Goal: Task Accomplishment & Management: Use online tool/utility

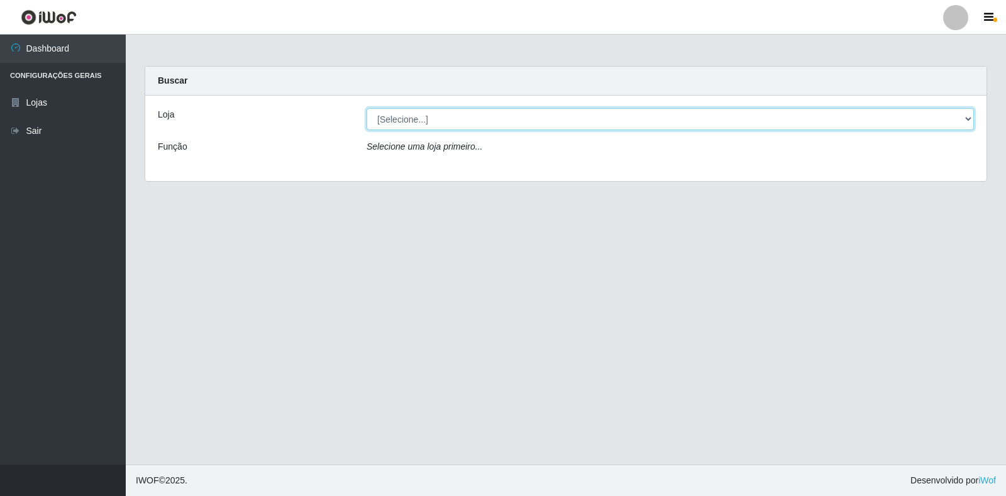
drag, startPoint x: 960, startPoint y: 119, endPoint x: 774, endPoint y: 119, distance: 186.1
click at [960, 119] on select "[Selecione...] Extrabom - Loja 18 Goiabeiras" at bounding box center [669, 119] width 607 height 22
select select "501"
click at [366, 108] on select "[Selecione...] Extrabom - Loja 18 Goiabeiras" at bounding box center [669, 119] width 607 height 22
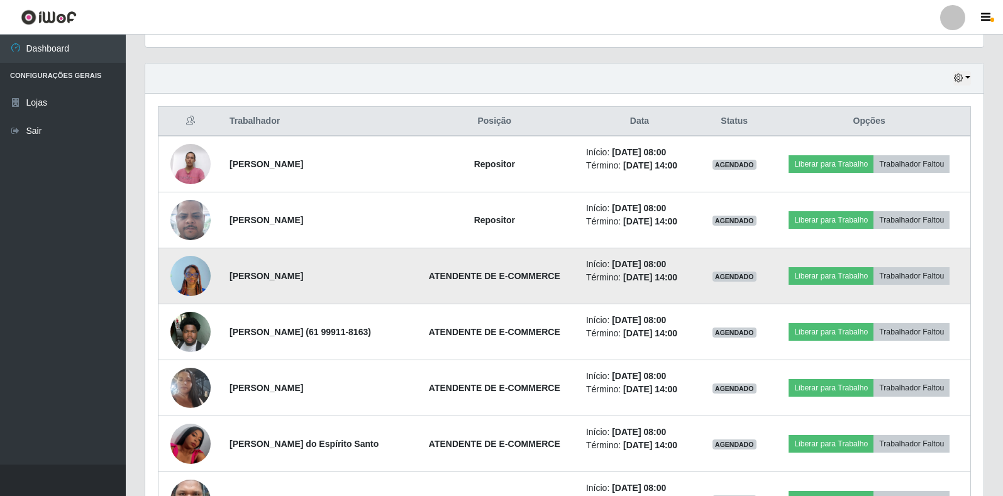
scroll to position [437, 0]
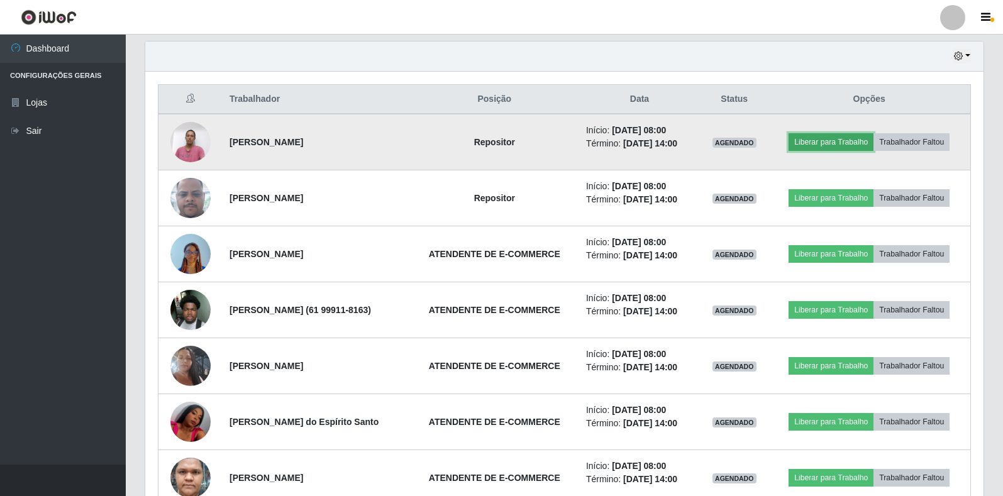
click at [842, 145] on button "Liberar para Trabalho" at bounding box center [830, 142] width 85 height 18
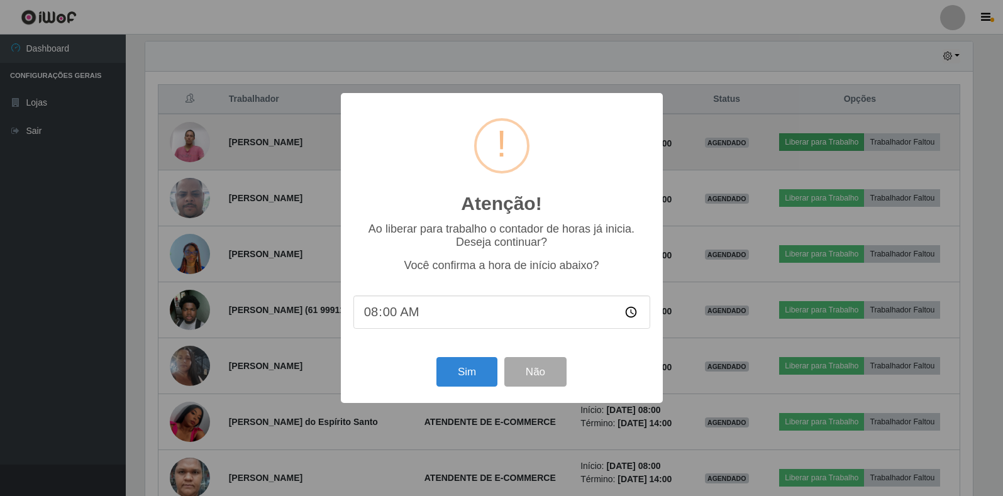
scroll to position [261, 830]
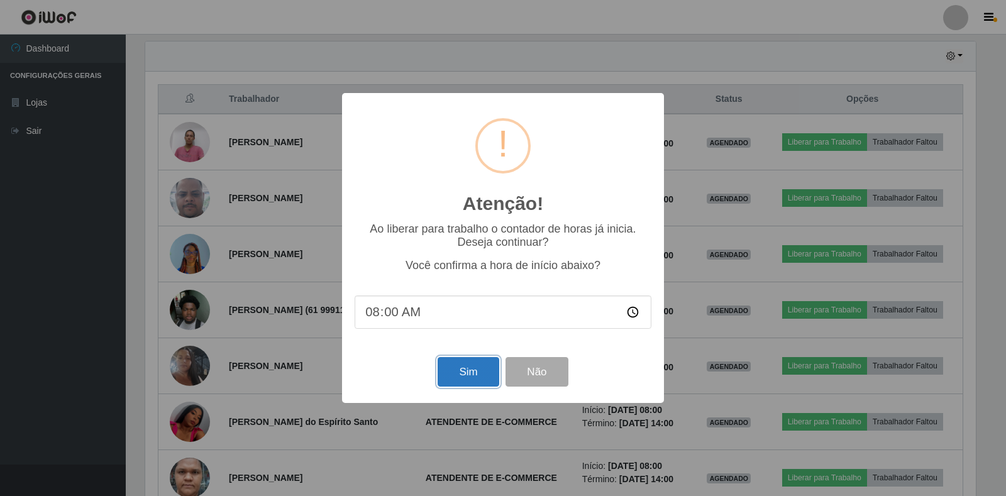
click at [455, 367] on button "Sim" at bounding box center [468, 372] width 61 height 30
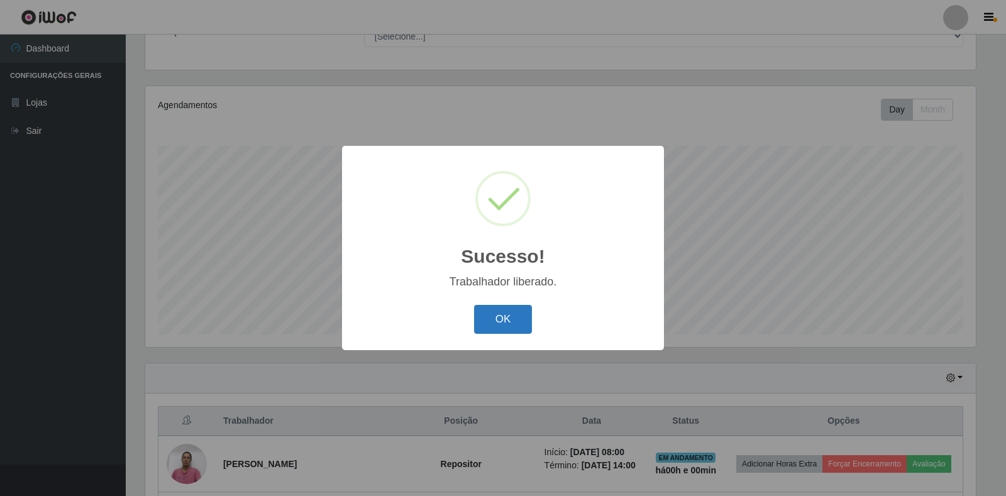
click at [485, 327] on button "OK" at bounding box center [503, 320] width 58 height 30
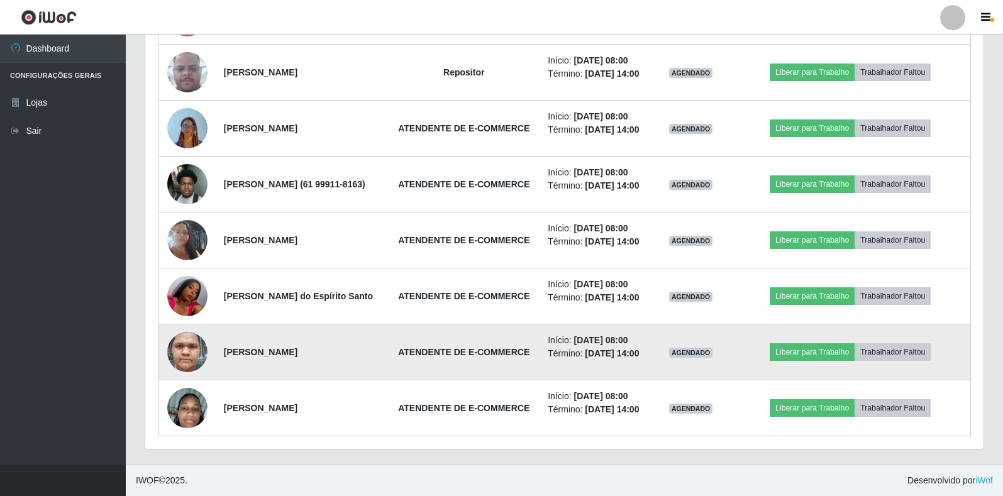
scroll to position [638, 0]
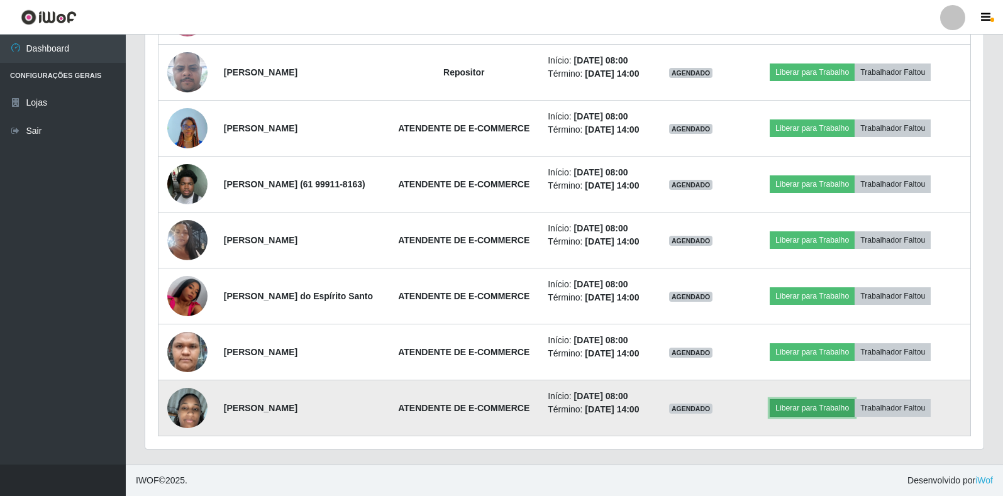
click at [847, 401] on button "Liberar para Trabalho" at bounding box center [811, 408] width 85 height 18
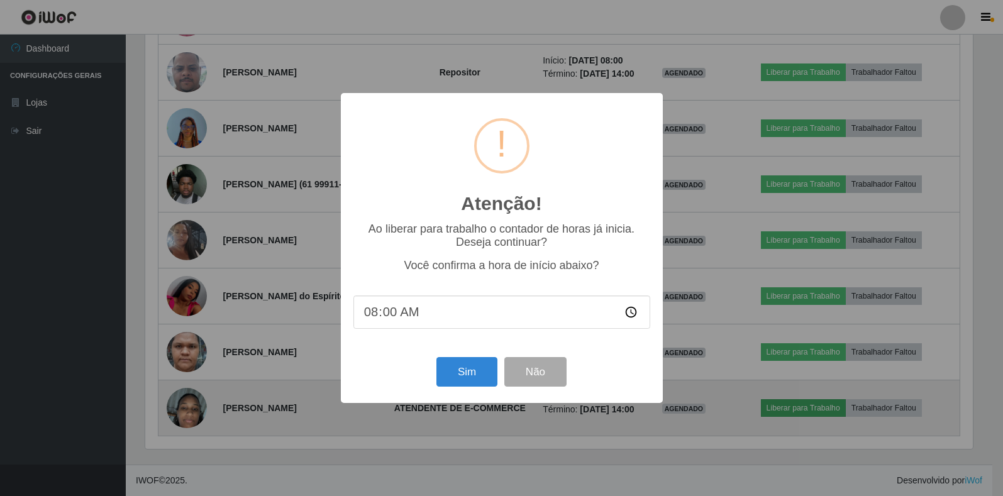
scroll to position [261, 830]
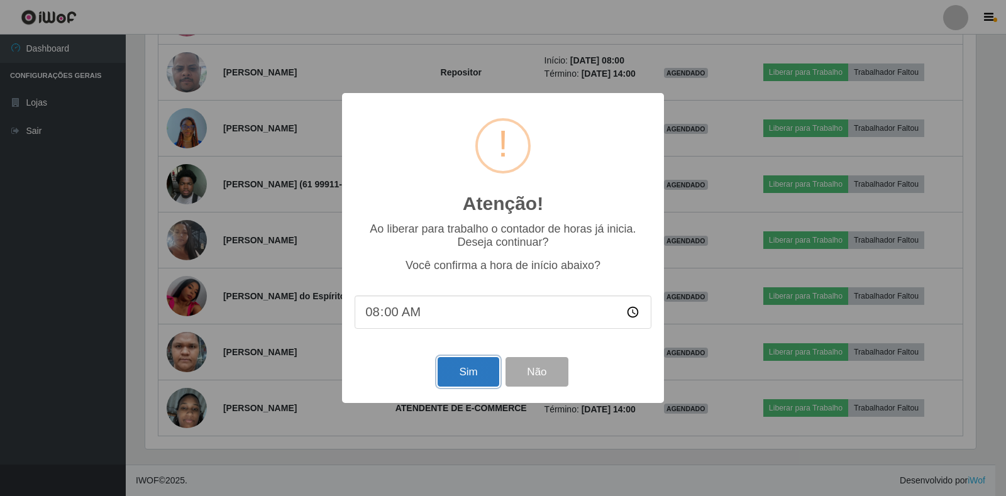
click at [441, 377] on button "Sim" at bounding box center [468, 372] width 61 height 30
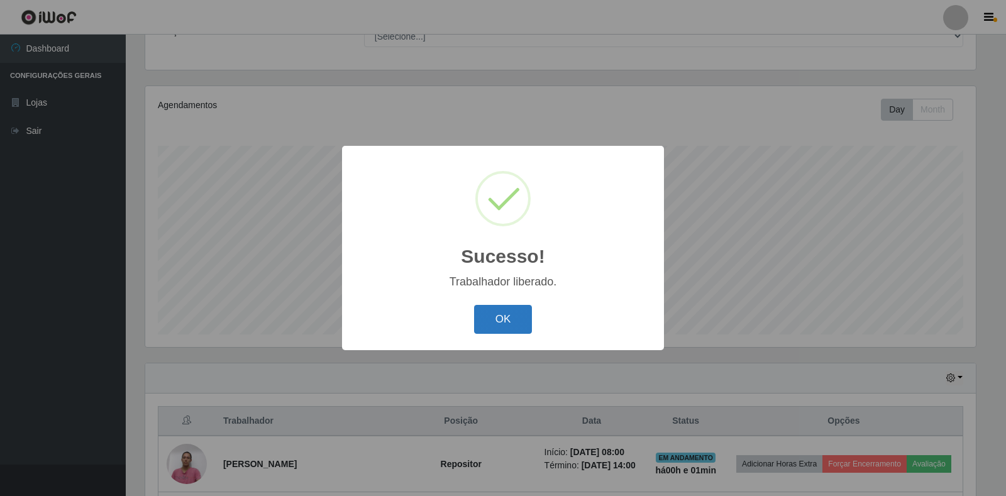
click at [495, 324] on button "OK" at bounding box center [503, 320] width 58 height 30
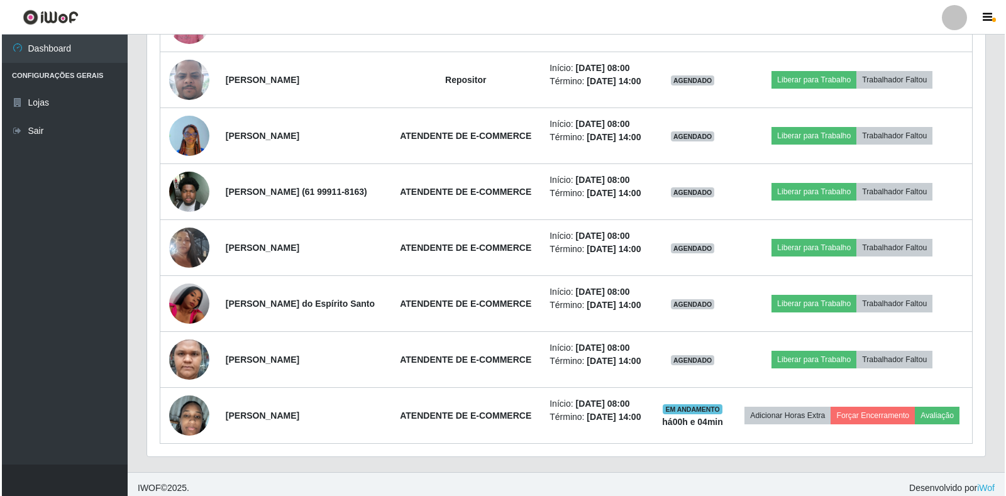
scroll to position [618, 0]
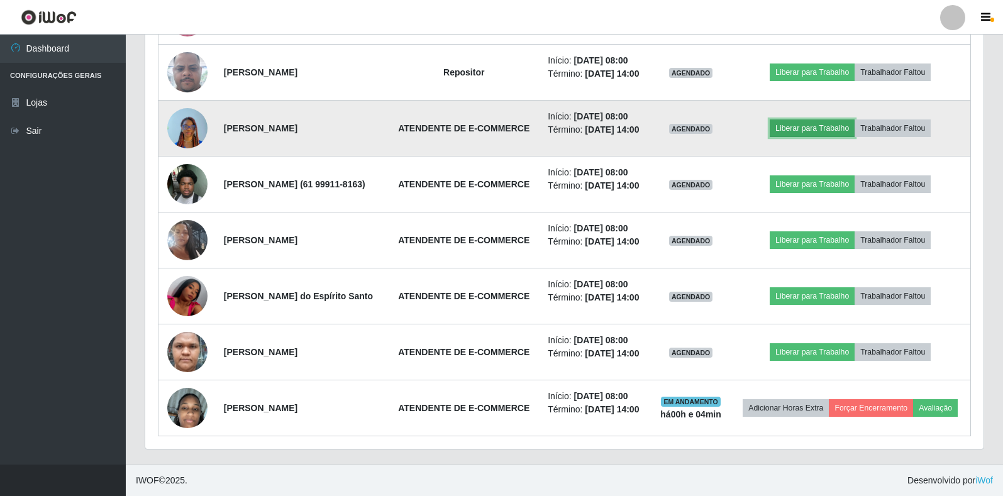
click at [848, 119] on button "Liberar para Trabalho" at bounding box center [811, 128] width 85 height 18
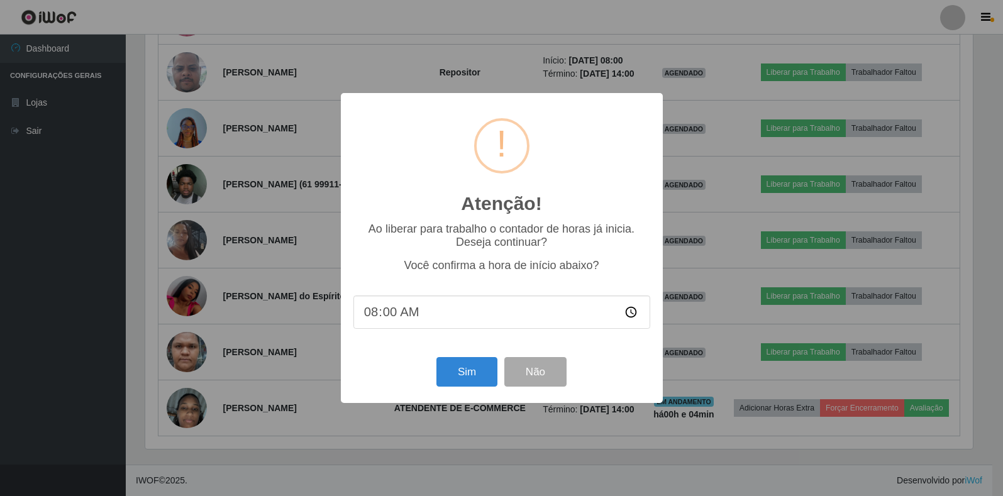
scroll to position [261, 830]
click at [462, 372] on button "Sim" at bounding box center [468, 372] width 61 height 30
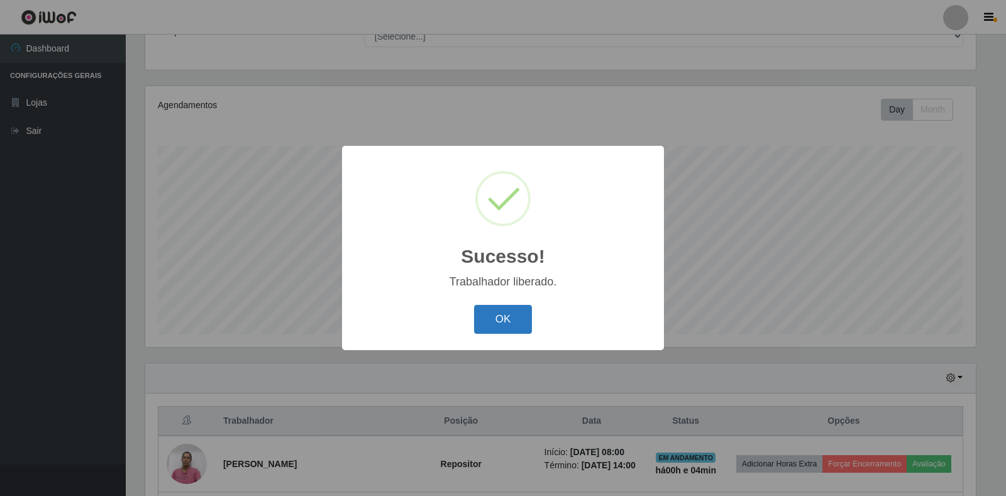
click at [528, 319] on button "OK" at bounding box center [503, 320] width 58 height 30
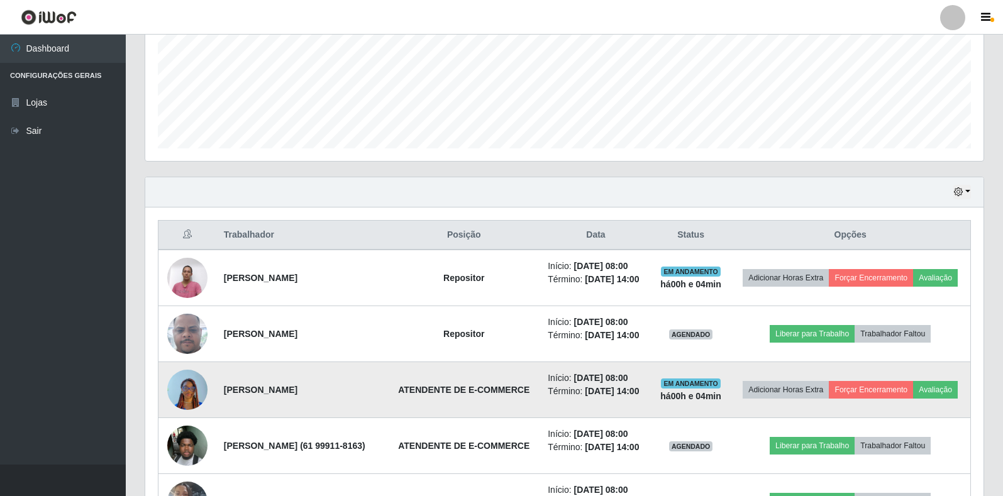
scroll to position [429, 0]
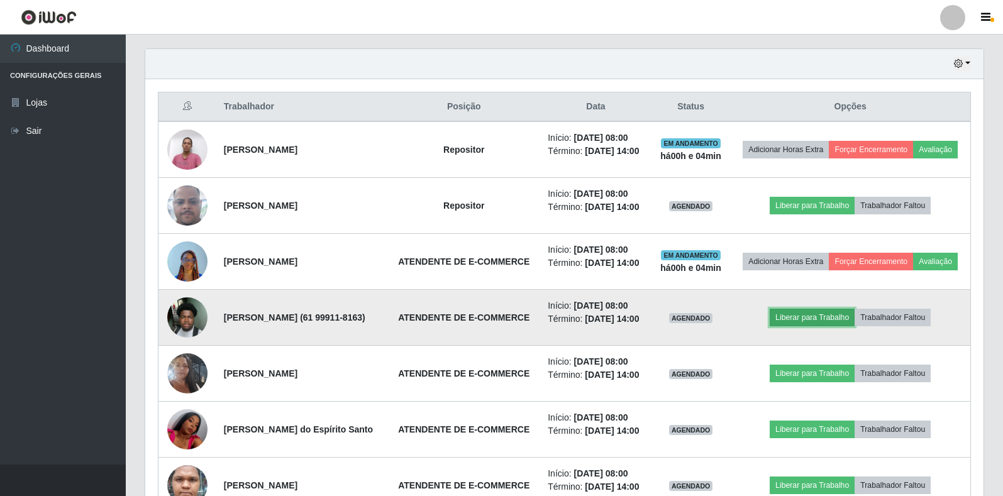
click at [847, 326] on button "Liberar para Trabalho" at bounding box center [811, 318] width 85 height 18
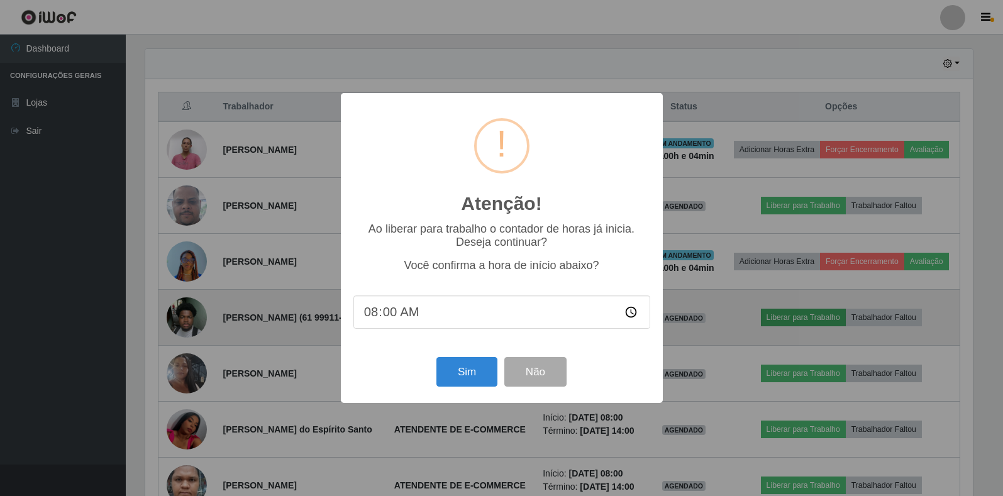
scroll to position [261, 830]
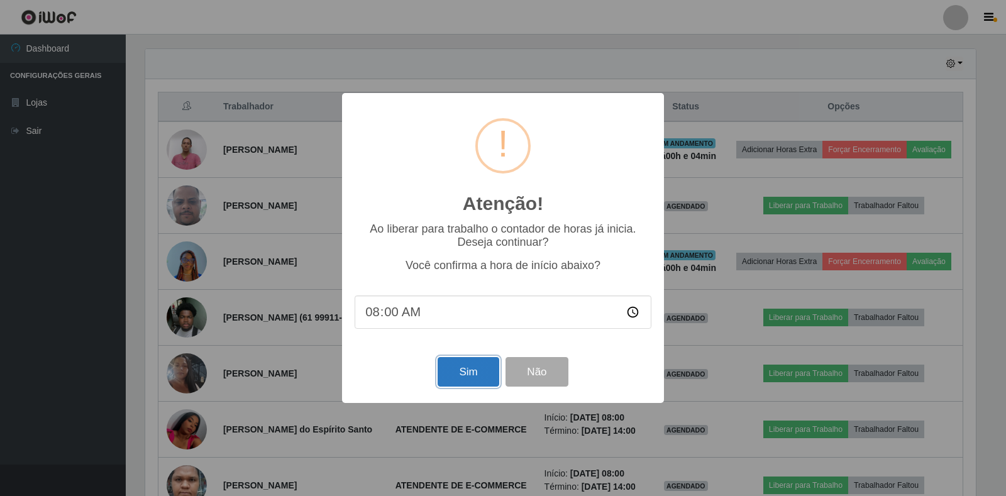
click at [466, 372] on button "Sim" at bounding box center [468, 372] width 61 height 30
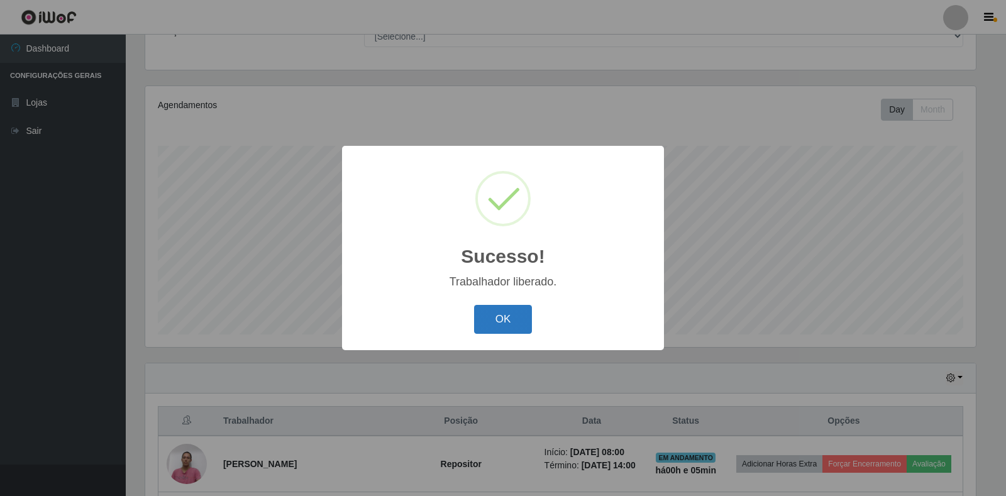
click at [504, 315] on button "OK" at bounding box center [503, 320] width 58 height 30
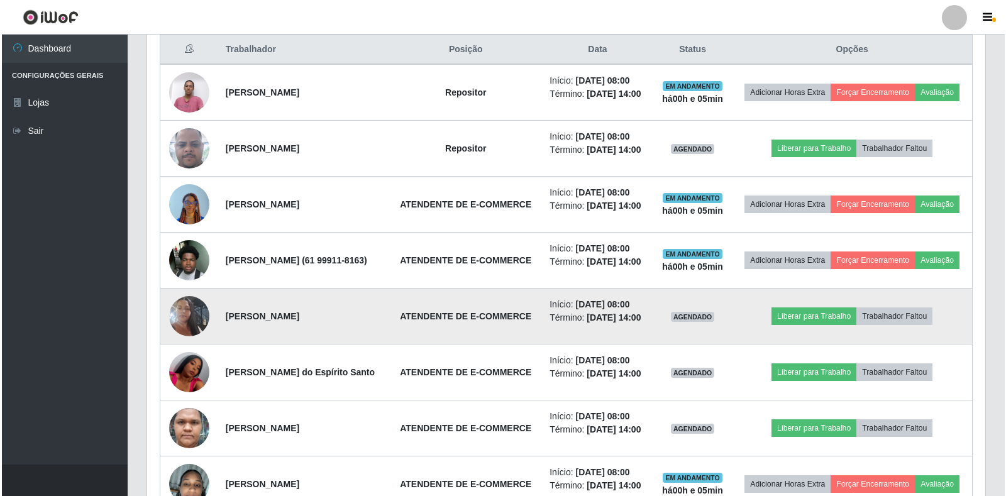
scroll to position [429, 0]
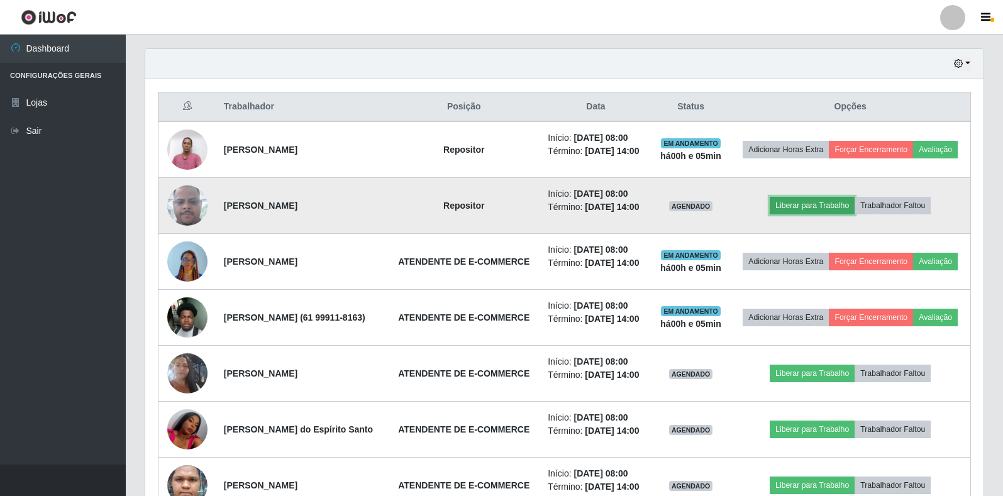
click at [820, 214] on button "Liberar para Trabalho" at bounding box center [811, 206] width 85 height 18
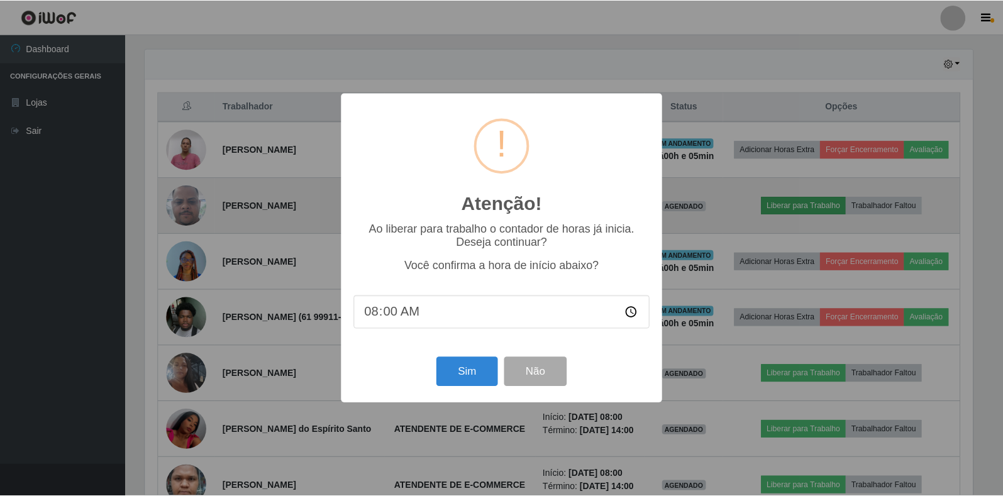
scroll to position [261, 830]
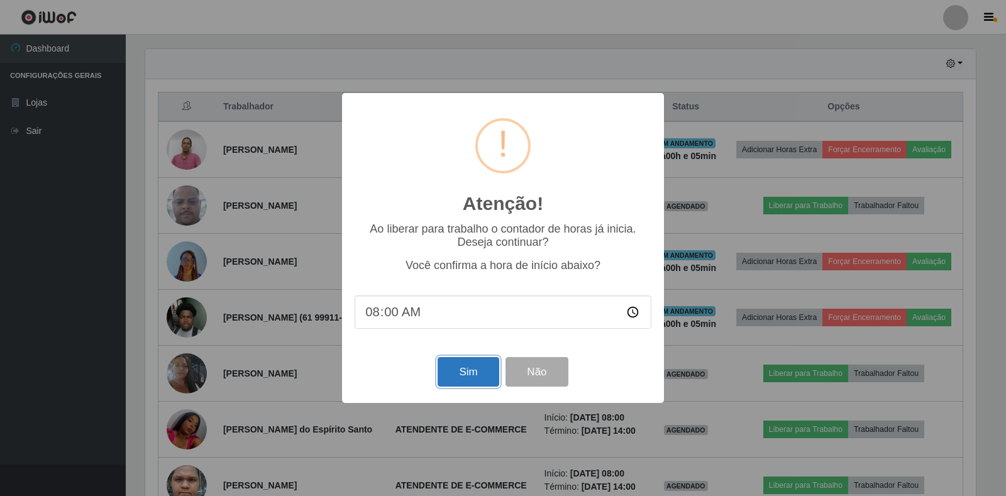
click at [465, 378] on button "Sim" at bounding box center [468, 372] width 61 height 30
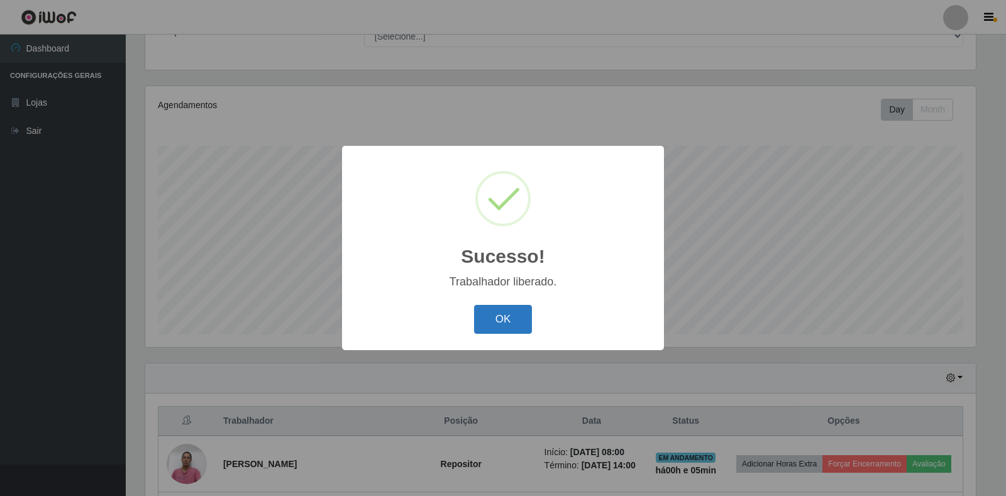
click at [476, 319] on button "OK" at bounding box center [503, 320] width 58 height 30
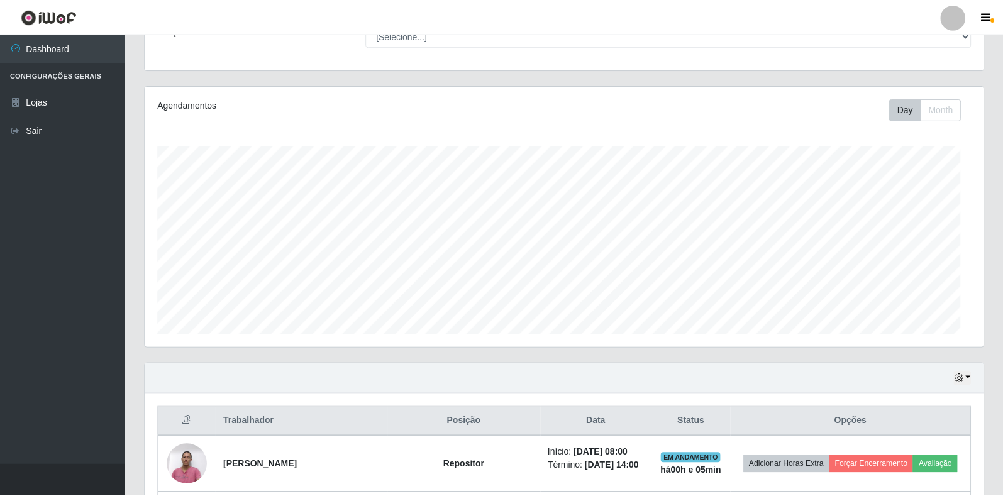
scroll to position [0, 0]
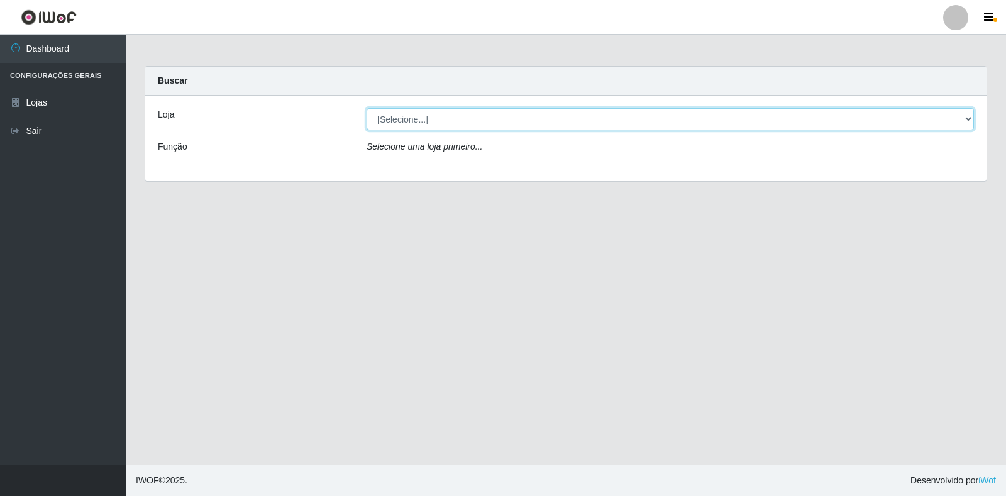
click at [971, 116] on select "[Selecione...] Extrabom - Loja 18 Goiabeiras" at bounding box center [669, 119] width 607 height 22
select select "501"
click at [366, 108] on select "[Selecione...] Extrabom - Loja 18 Goiabeiras" at bounding box center [669, 119] width 607 height 22
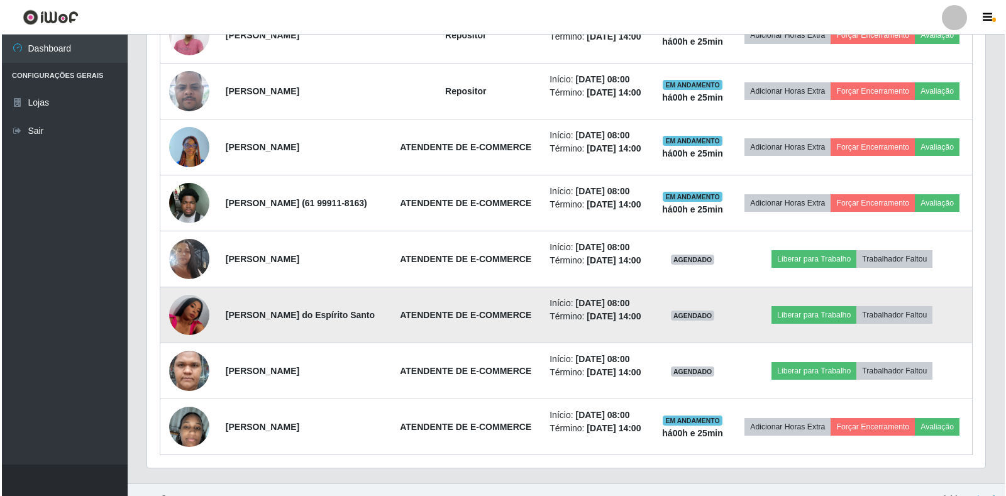
scroll to position [566, 0]
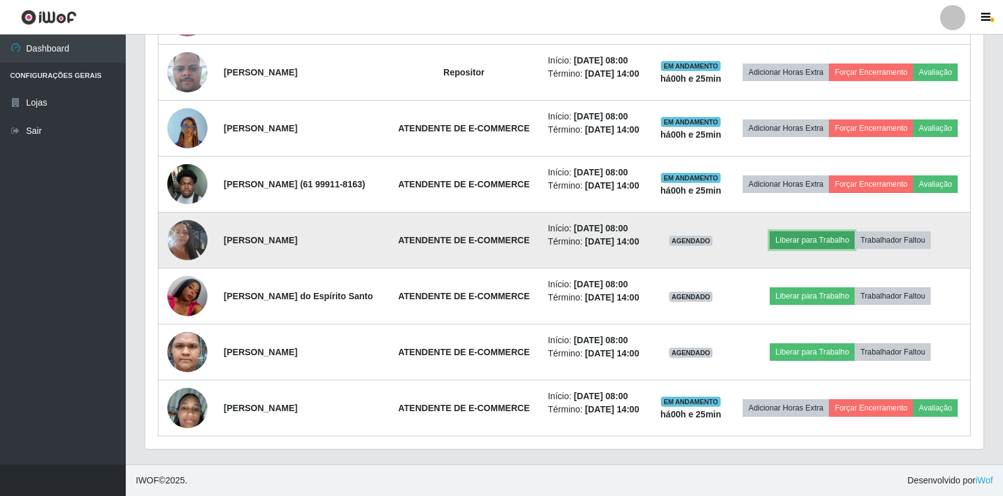
click at [813, 249] on button "Liberar para Trabalho" at bounding box center [811, 240] width 85 height 18
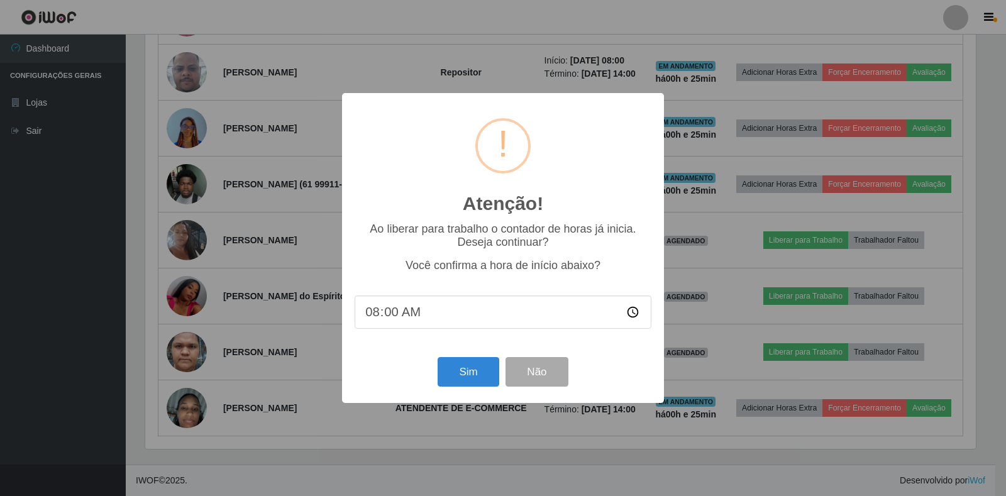
click at [434, 316] on input "08:00" at bounding box center [503, 311] width 297 height 33
click at [404, 322] on input "08:00" at bounding box center [503, 311] width 297 height 33
drag, startPoint x: 421, startPoint y: 311, endPoint x: 538, endPoint y: 311, distance: 117.5
click at [485, 311] on input "08:00" at bounding box center [503, 311] width 297 height 33
click at [636, 313] on input "08:00" at bounding box center [503, 311] width 297 height 33
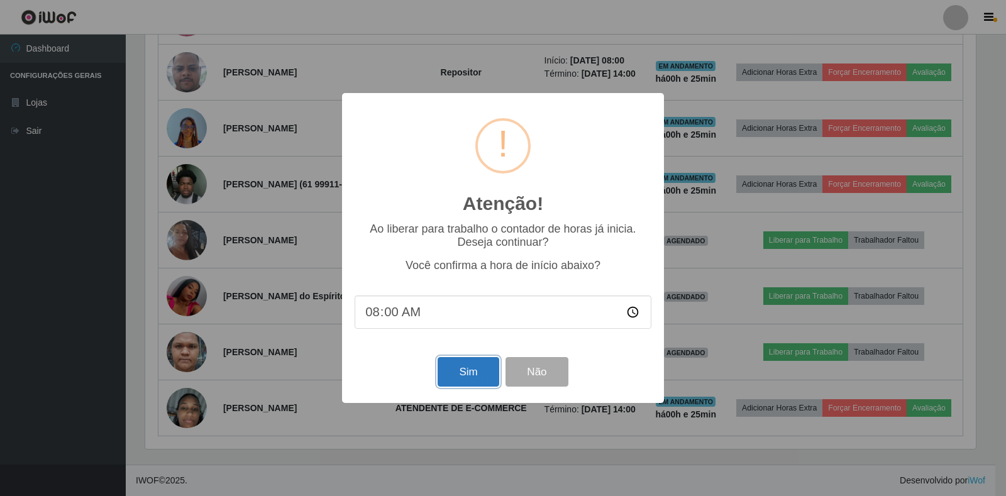
click at [471, 373] on button "Sim" at bounding box center [468, 372] width 61 height 30
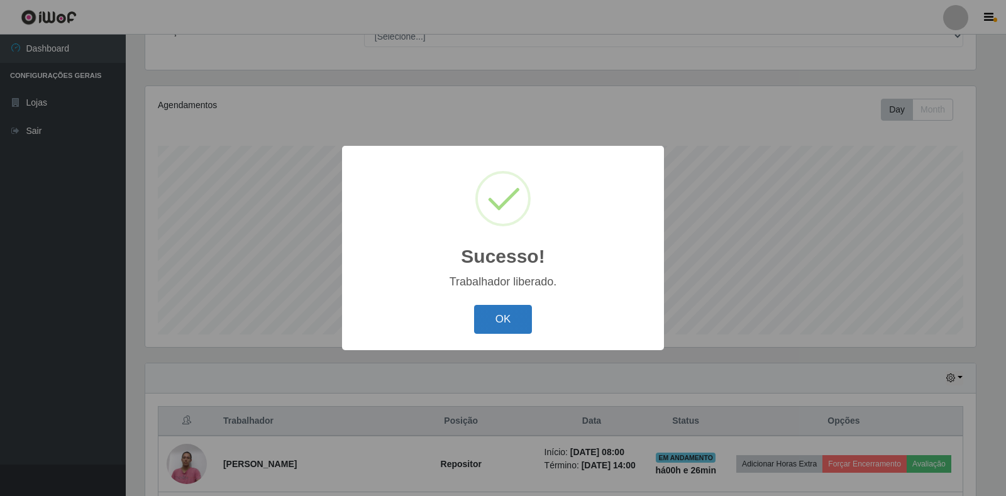
click at [506, 322] on button "OK" at bounding box center [503, 320] width 58 height 30
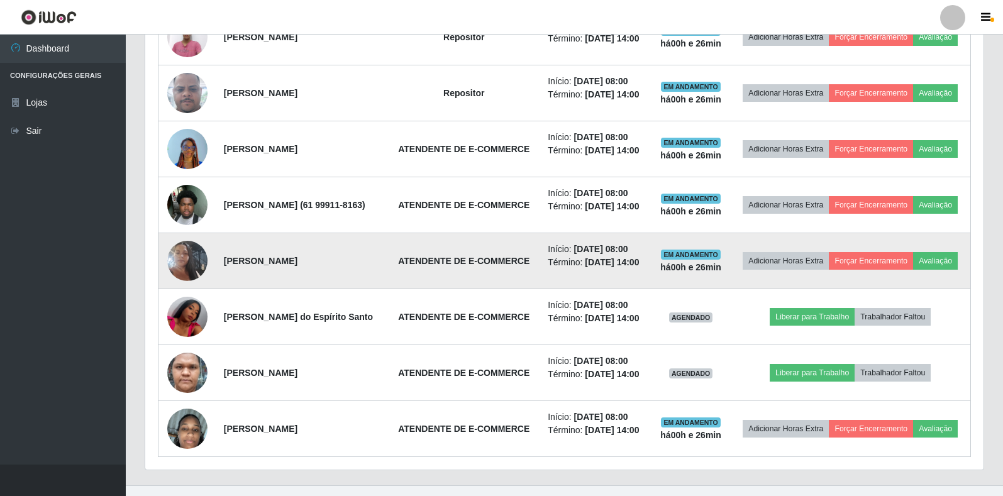
scroll to position [618, 0]
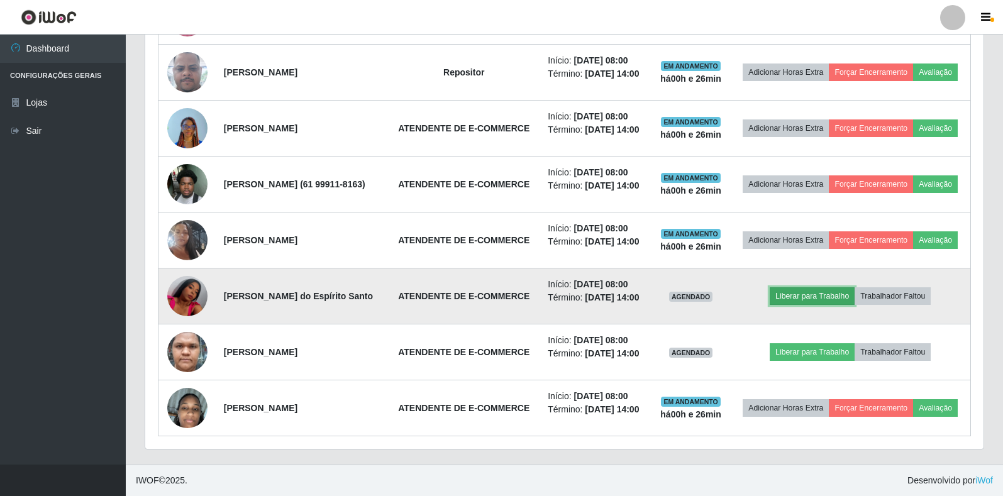
click at [796, 290] on button "Liberar para Trabalho" at bounding box center [811, 296] width 85 height 18
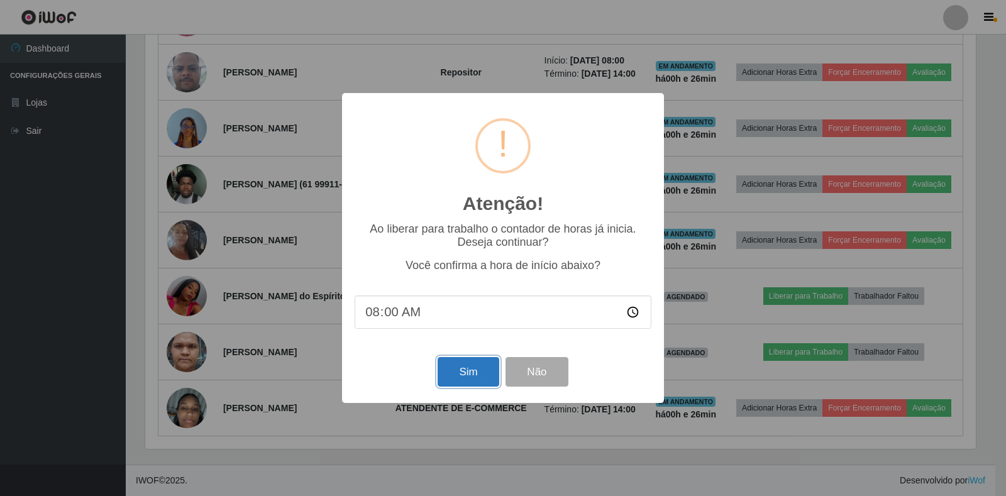
click at [476, 376] on button "Sim" at bounding box center [468, 372] width 61 height 30
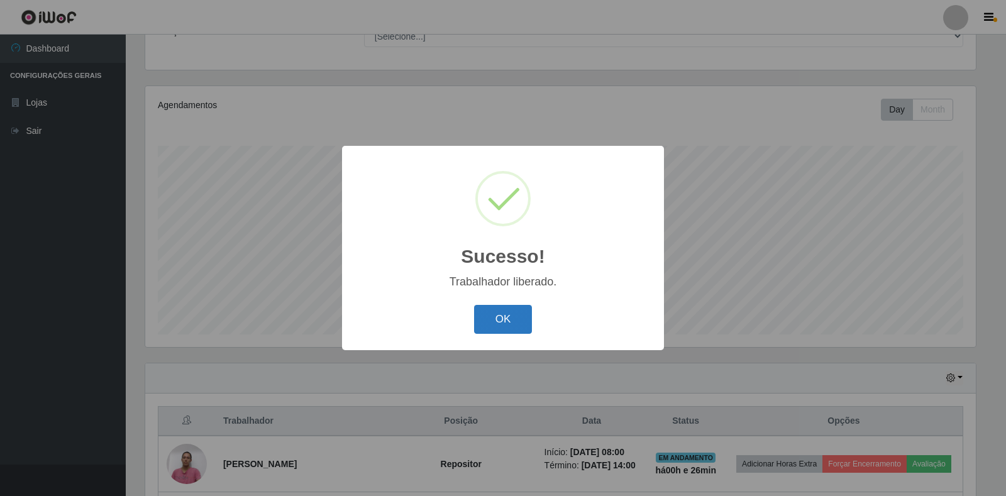
click at [502, 324] on button "OK" at bounding box center [503, 320] width 58 height 30
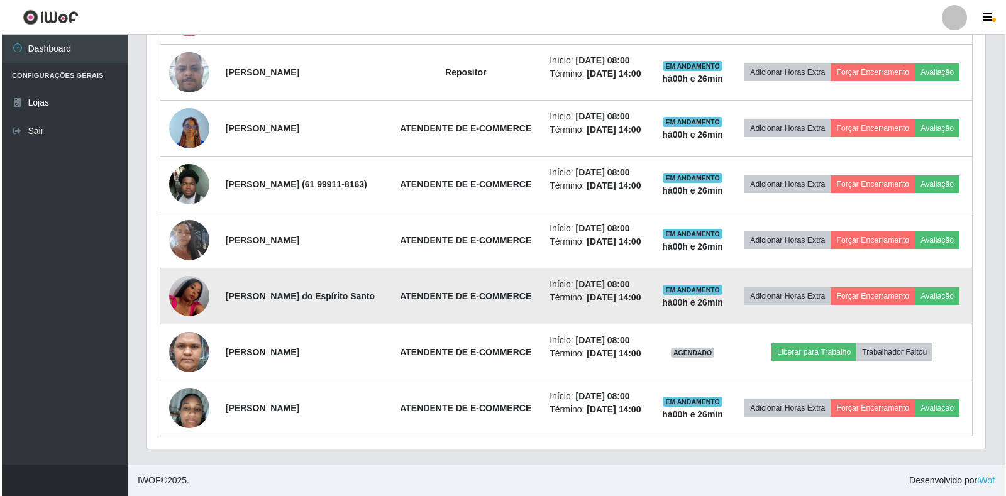
scroll to position [638, 0]
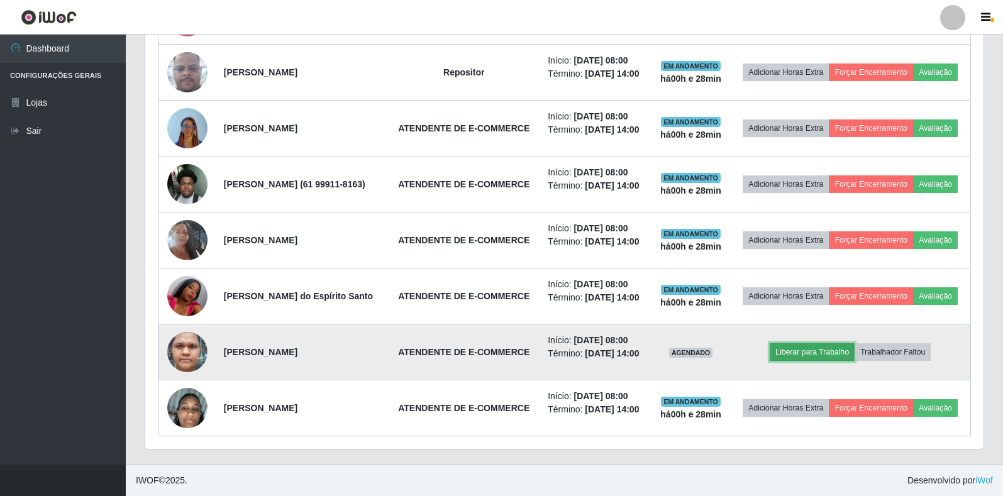
click at [835, 343] on button "Liberar para Trabalho" at bounding box center [811, 352] width 85 height 18
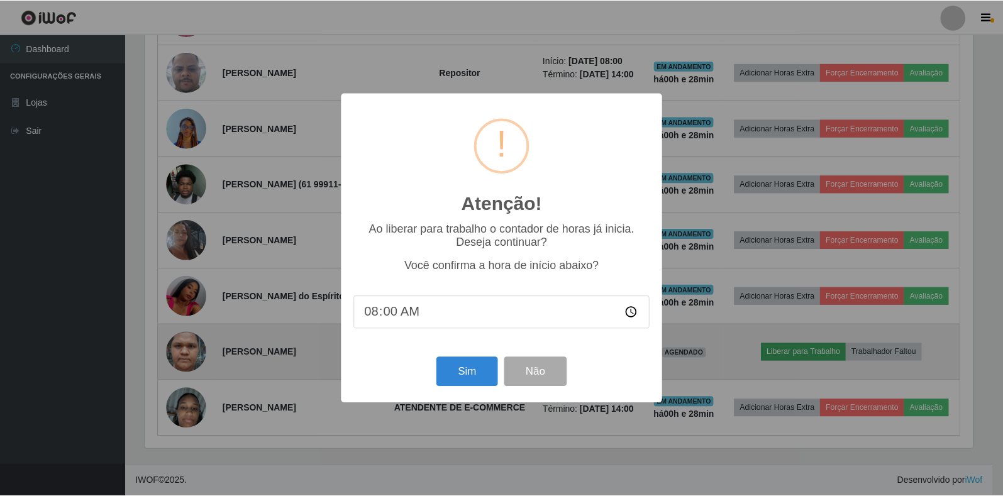
scroll to position [261, 830]
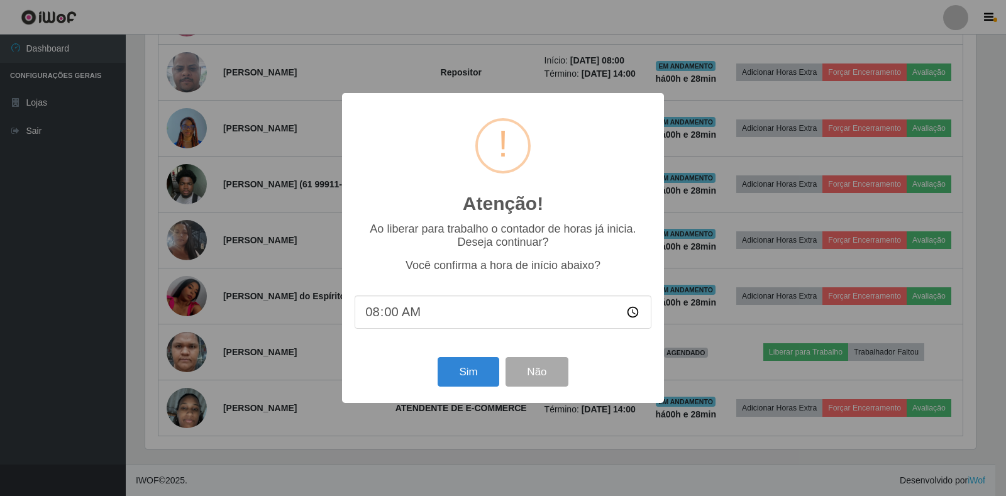
click at [431, 313] on input "08:00" at bounding box center [503, 311] width 297 height 33
click at [443, 314] on input "08:00" at bounding box center [503, 311] width 297 height 33
click at [444, 314] on input "08:00" at bounding box center [503, 311] width 297 height 33
click at [459, 373] on button "Sim" at bounding box center [468, 372] width 61 height 30
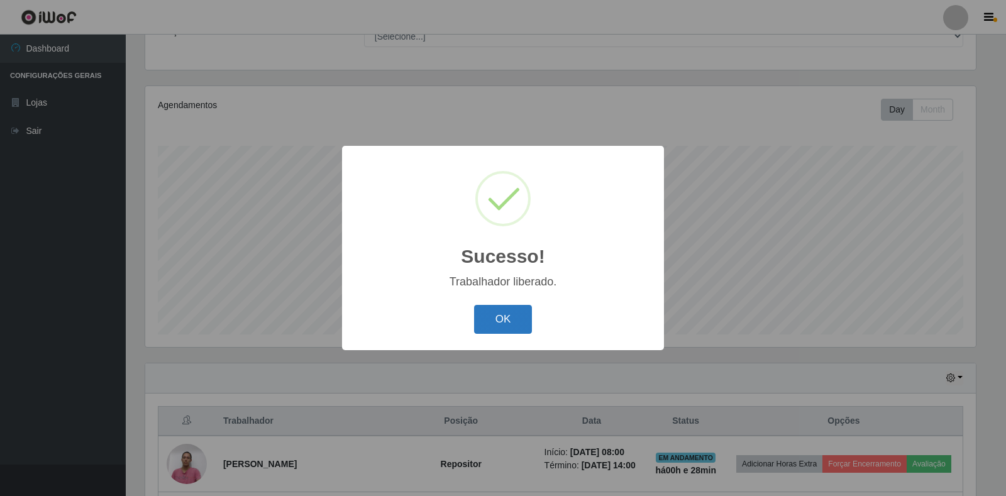
click at [492, 317] on button "OK" at bounding box center [503, 320] width 58 height 30
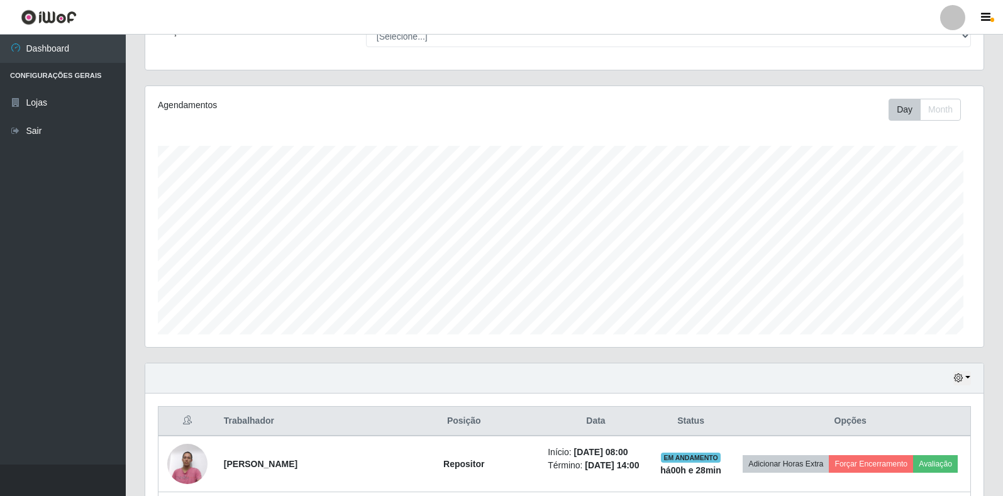
scroll to position [261, 838]
